Goal: Use online tool/utility

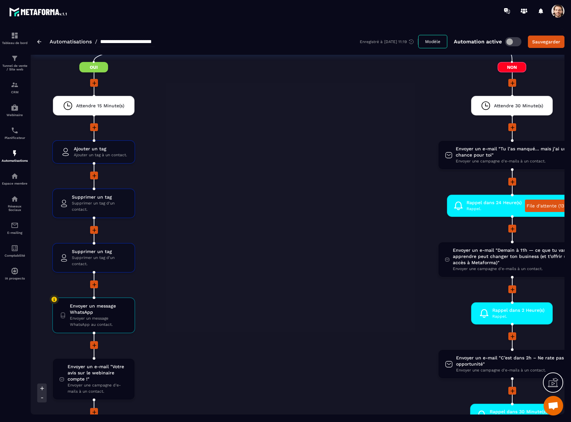
scroll to position [1099, 0]
